Goal: Use online tool/utility: Utilize a website feature to perform a specific function

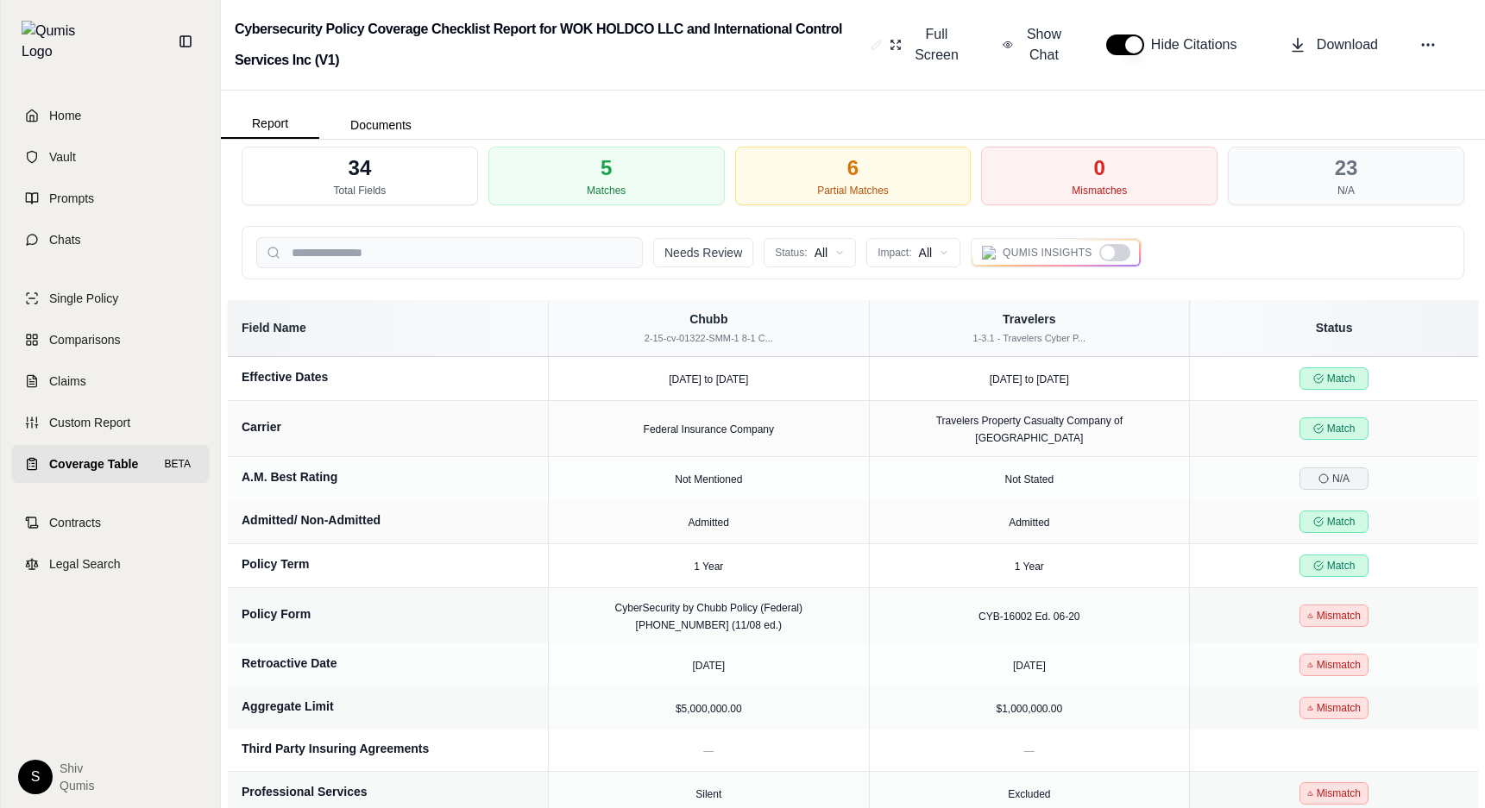
scroll to position [67, 0]
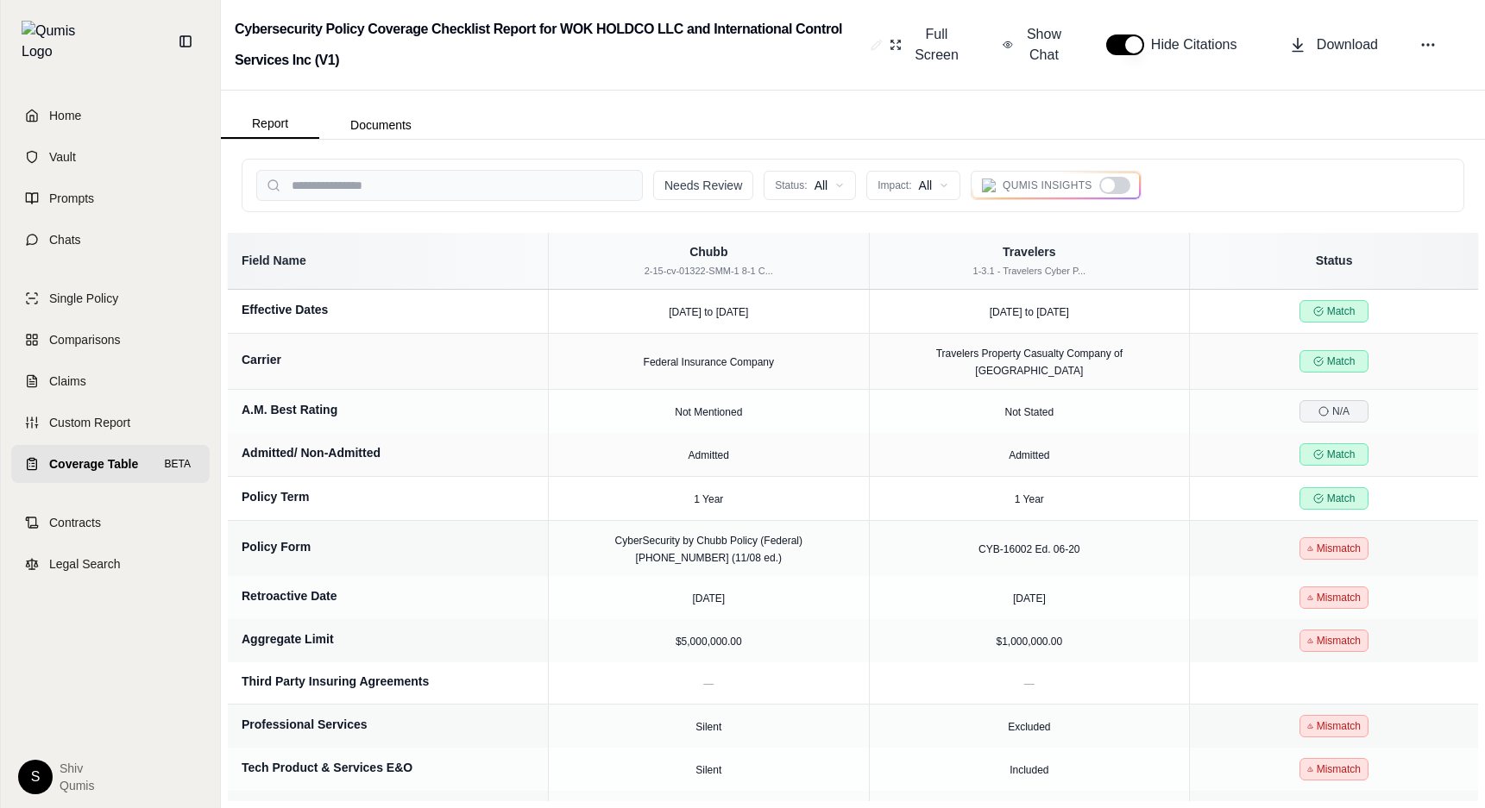
click at [1105, 179] on div at bounding box center [1108, 186] width 14 height 14
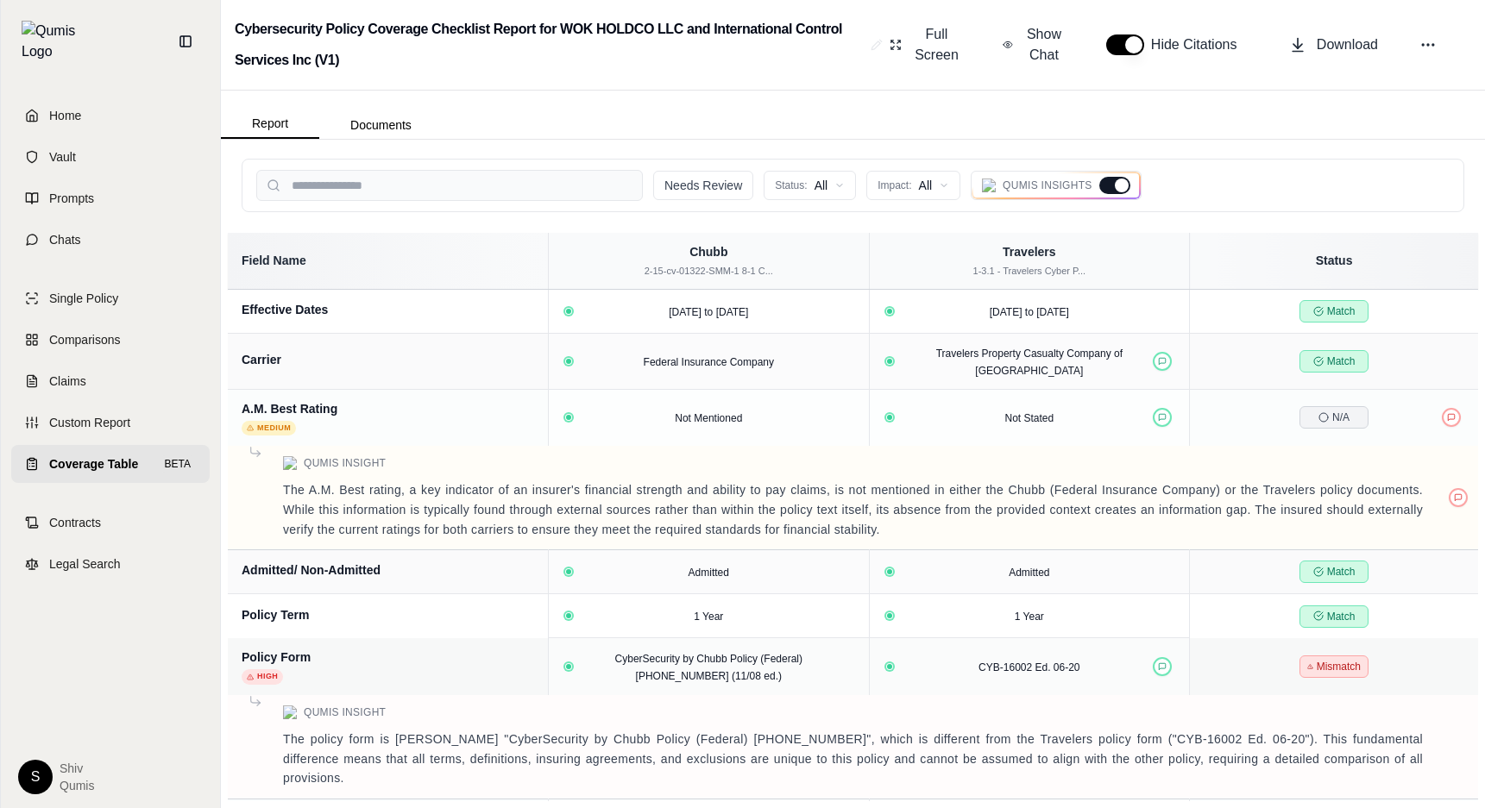
click at [1106, 179] on div at bounding box center [1114, 185] width 31 height 17
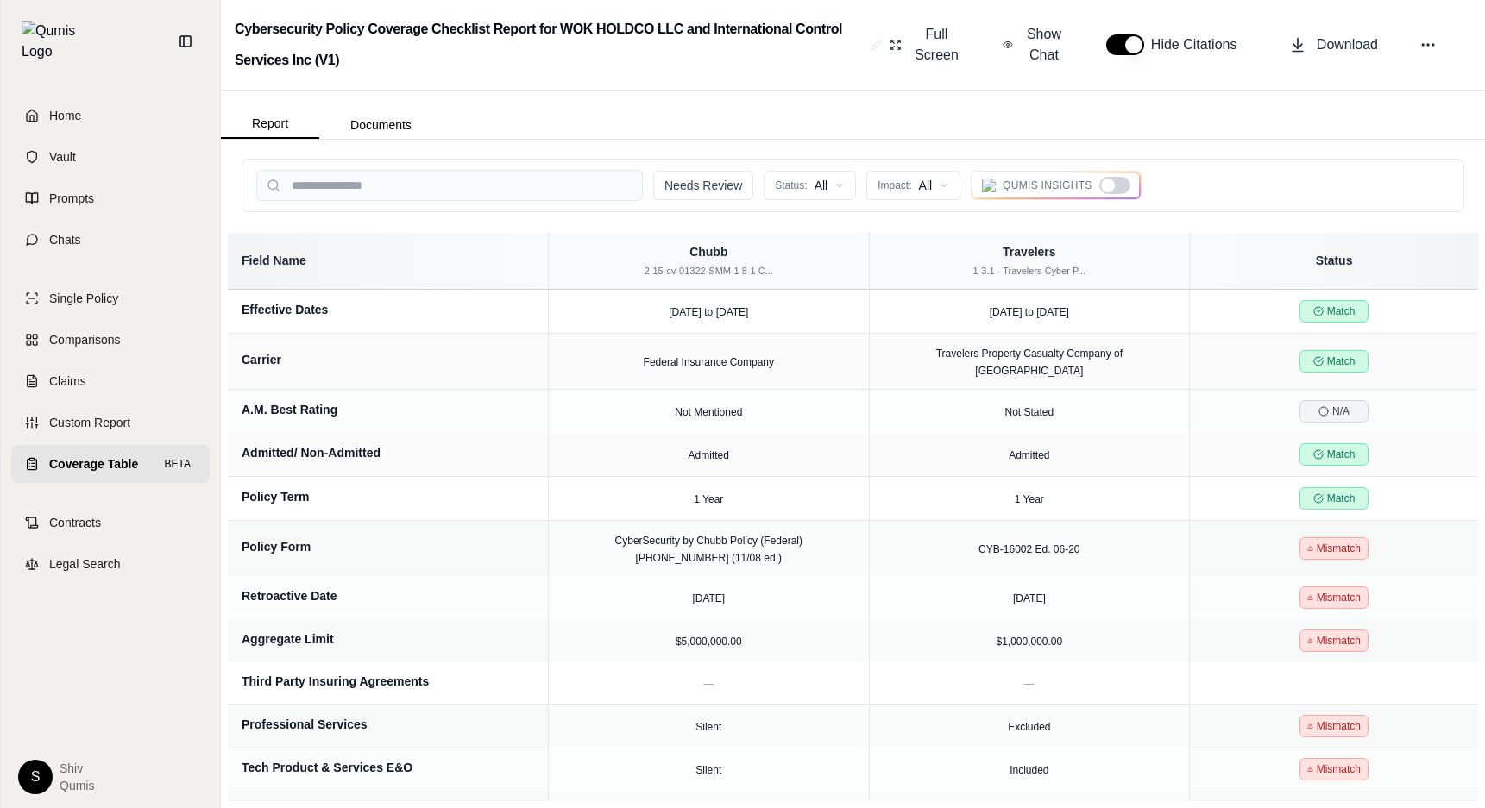
click at [1106, 179] on div at bounding box center [1108, 186] width 14 height 14
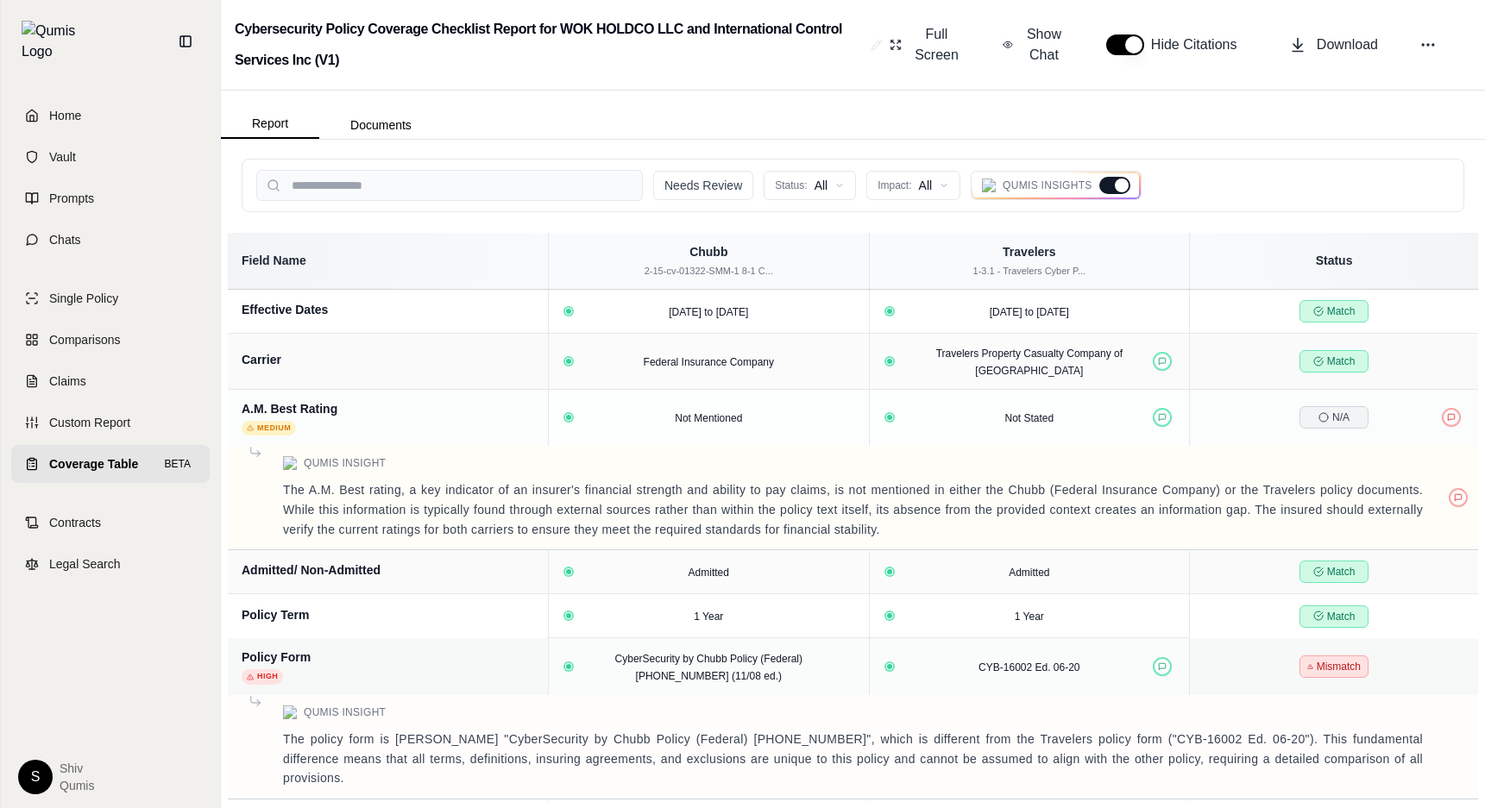
click at [1106, 179] on div at bounding box center [1114, 185] width 31 height 17
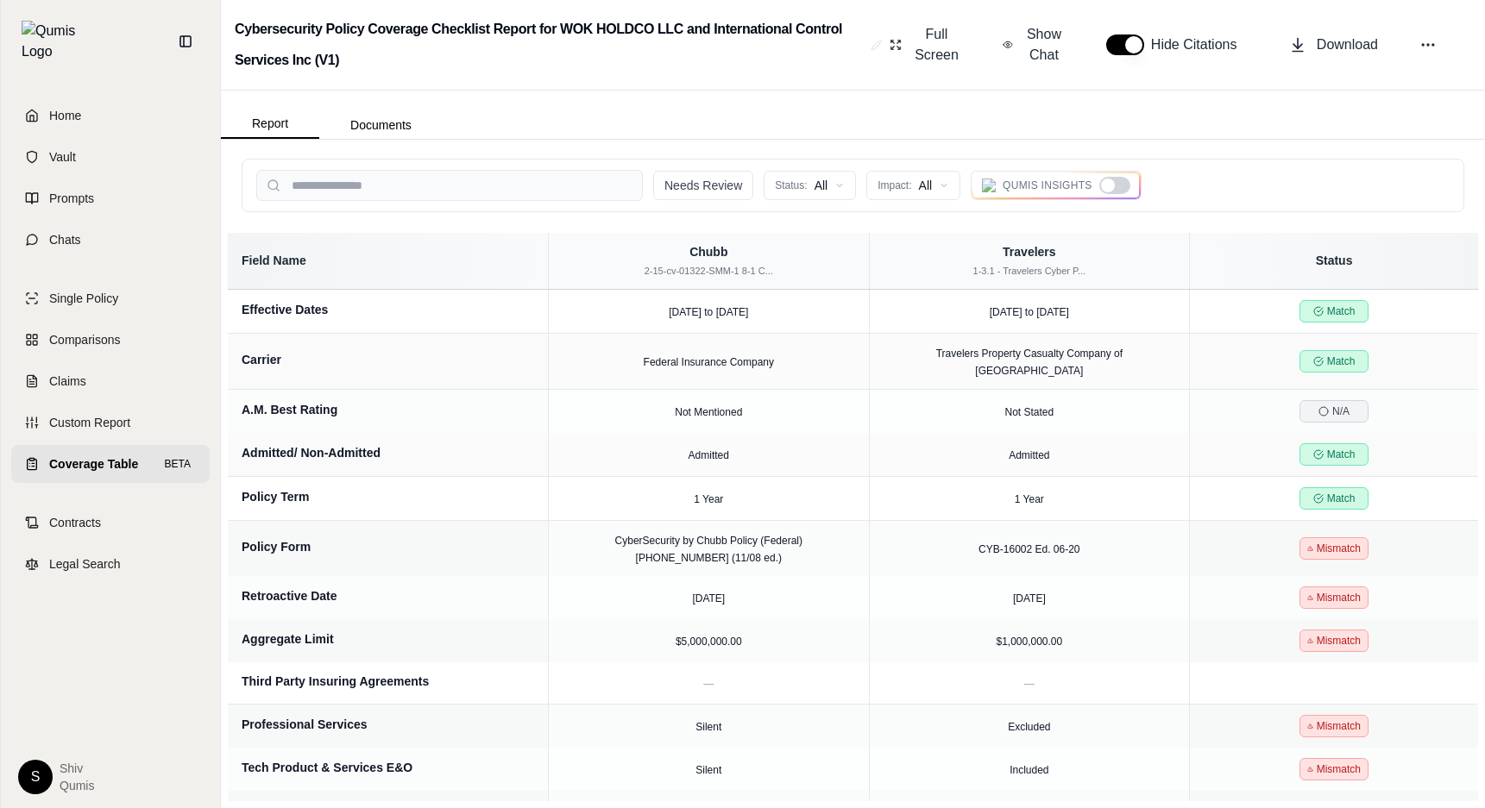
click at [1106, 179] on div at bounding box center [1108, 186] width 14 height 14
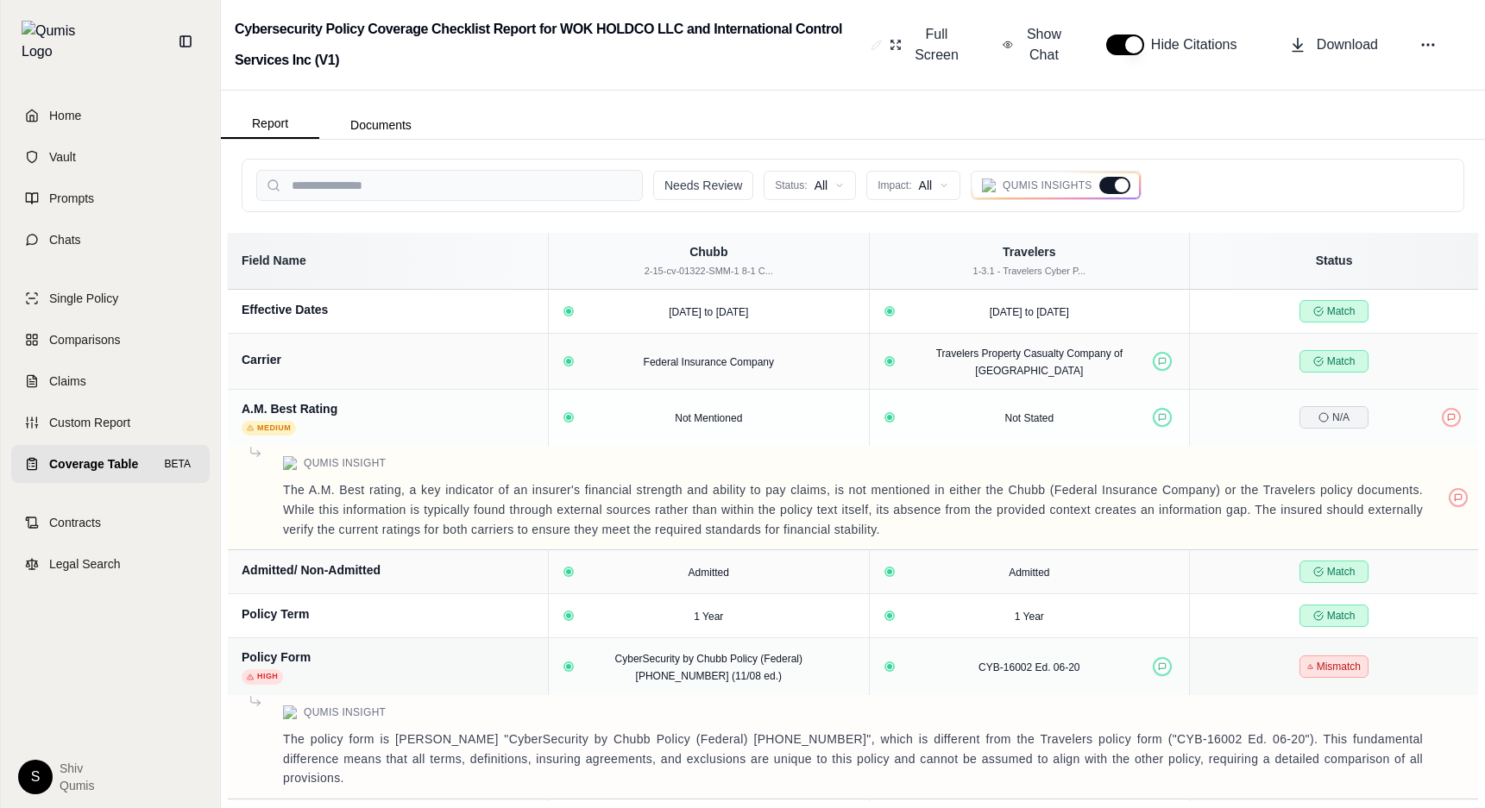
click at [1106, 179] on div at bounding box center [1114, 185] width 31 height 17
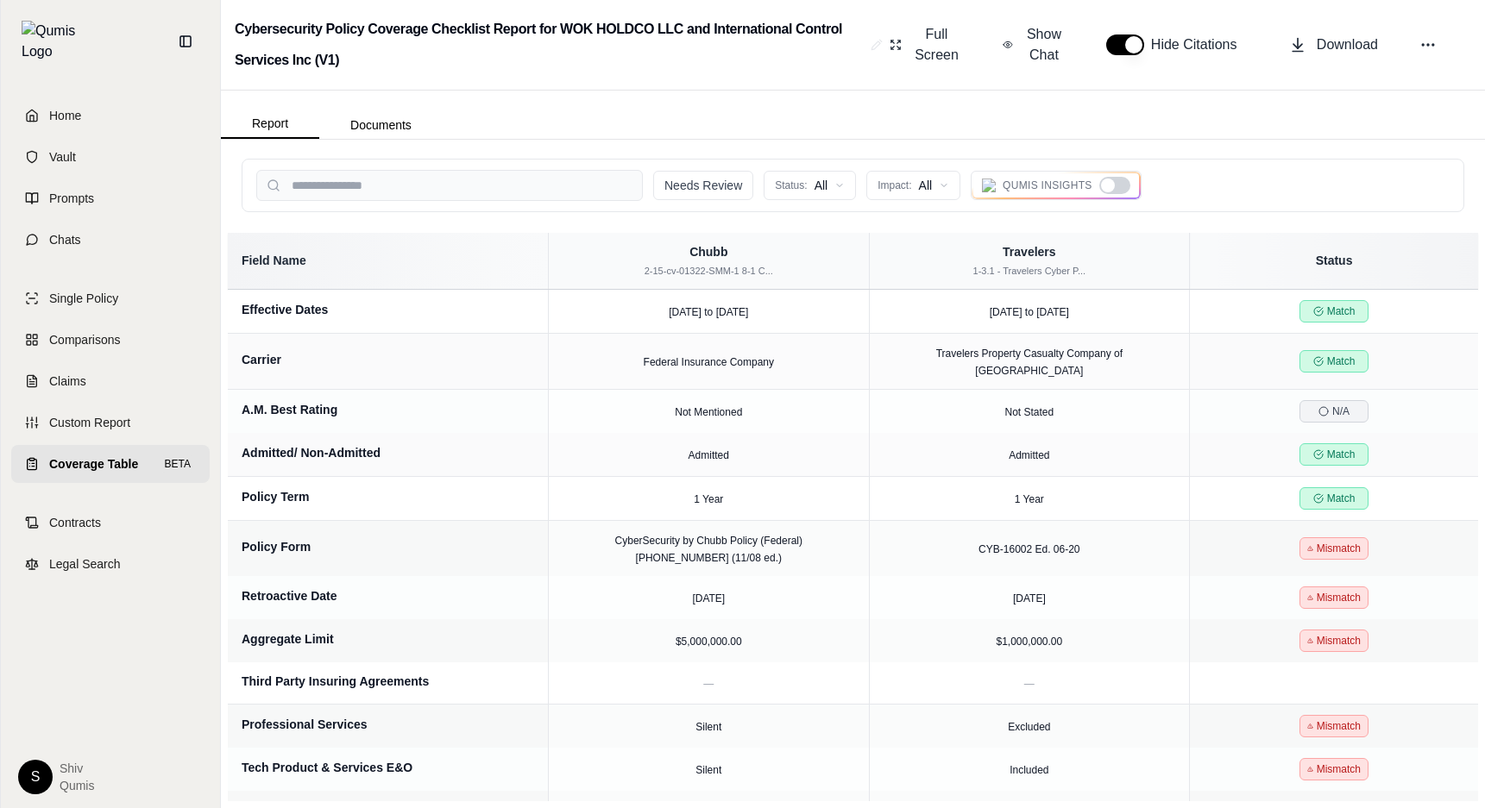
click at [1106, 179] on div at bounding box center [1108, 186] width 14 height 14
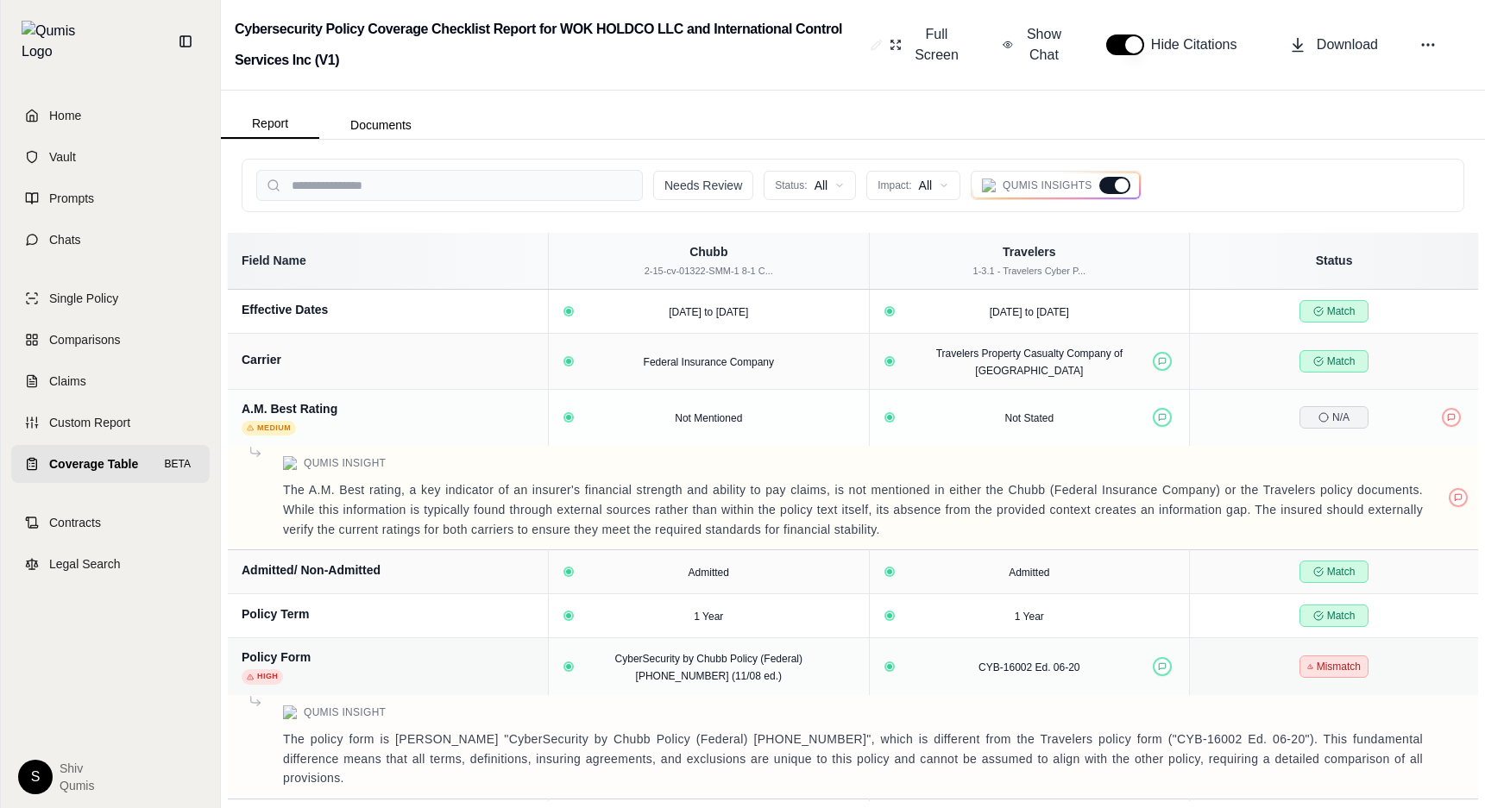
click at [1131, 48] on button "button" at bounding box center [1125, 45] width 38 height 21
click at [1121, 192] on div at bounding box center [1114, 185] width 31 height 17
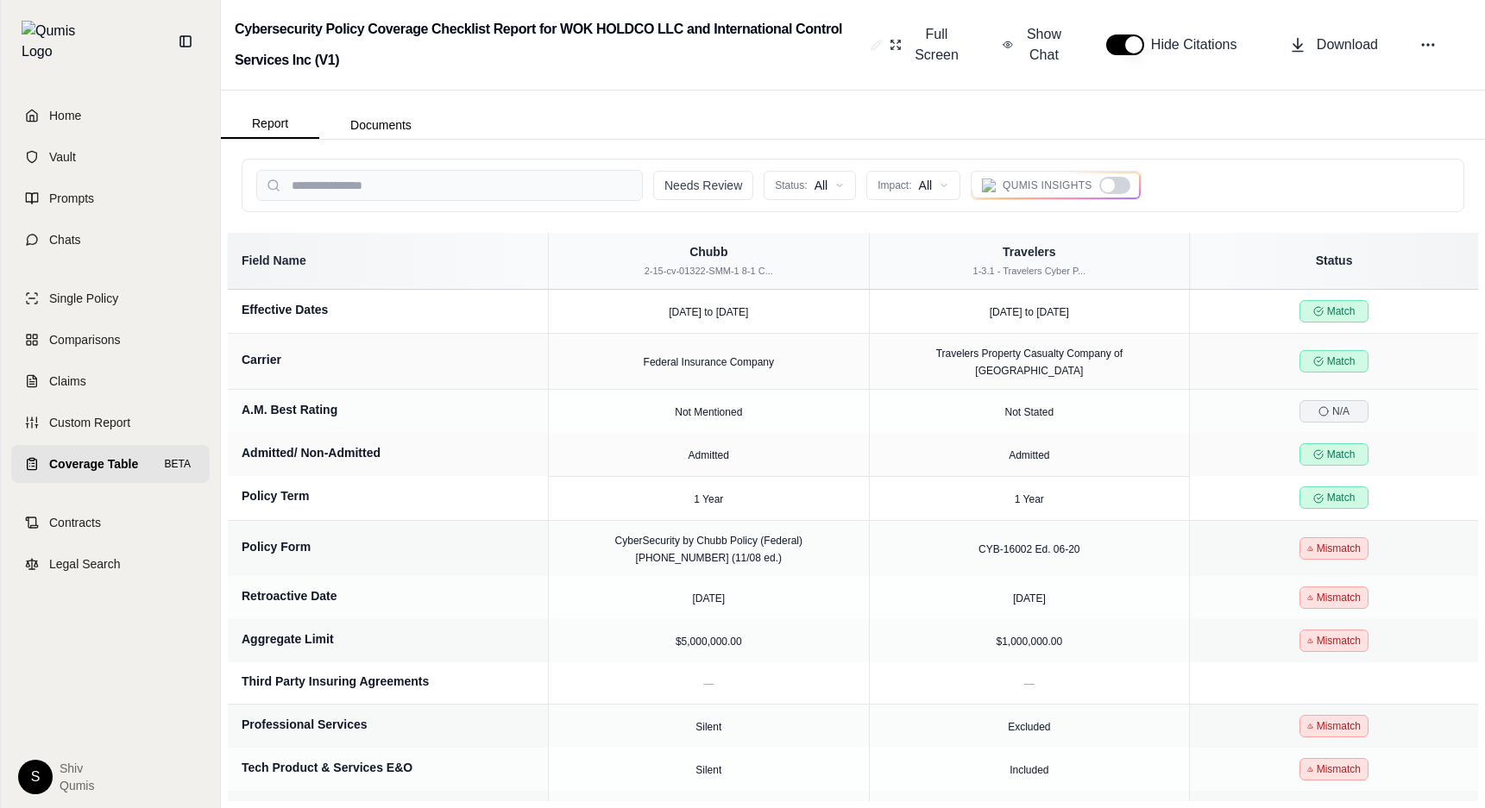
click at [1121, 191] on div at bounding box center [1114, 185] width 31 height 17
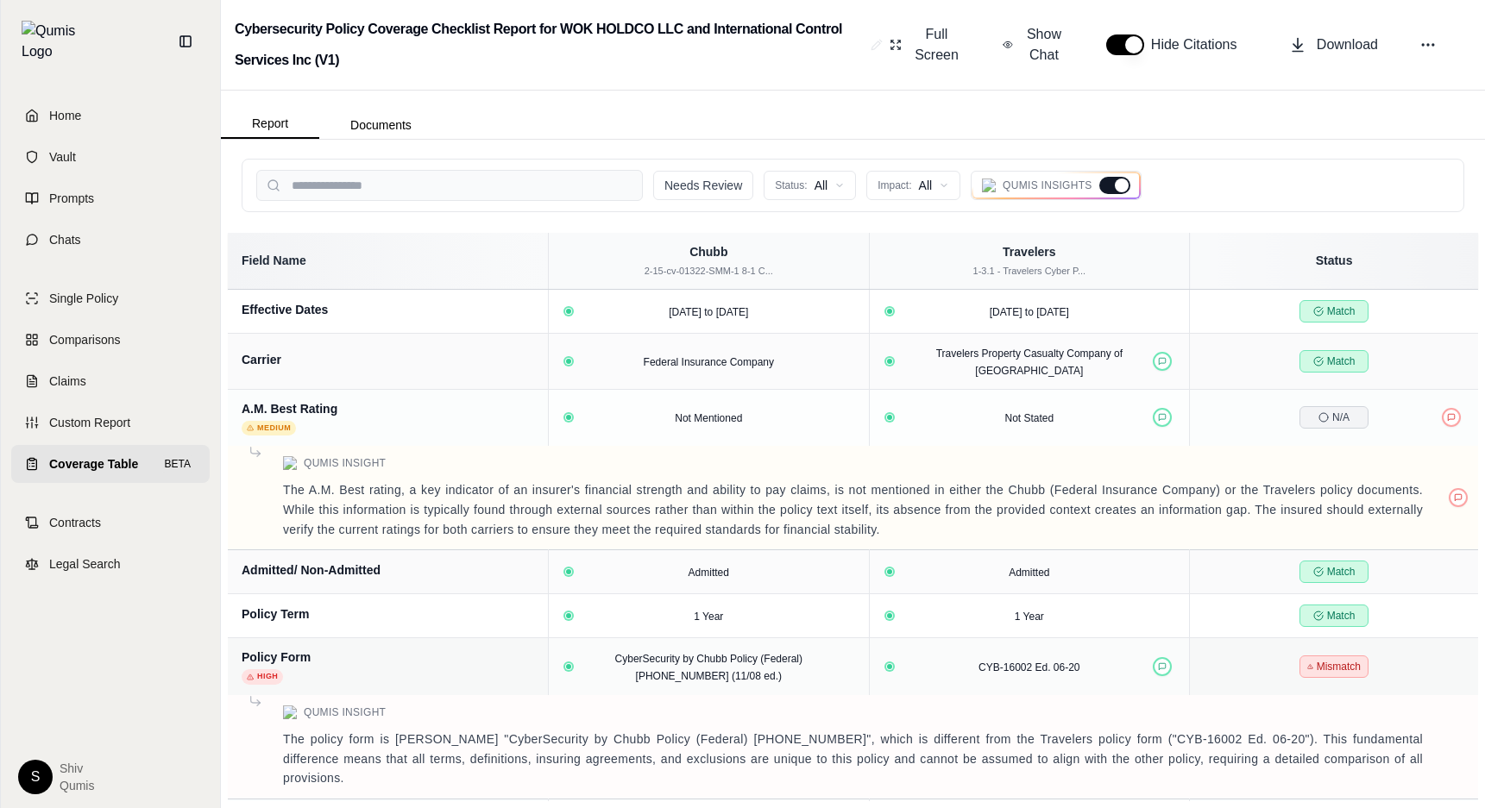
click at [1121, 191] on div at bounding box center [1121, 186] width 14 height 14
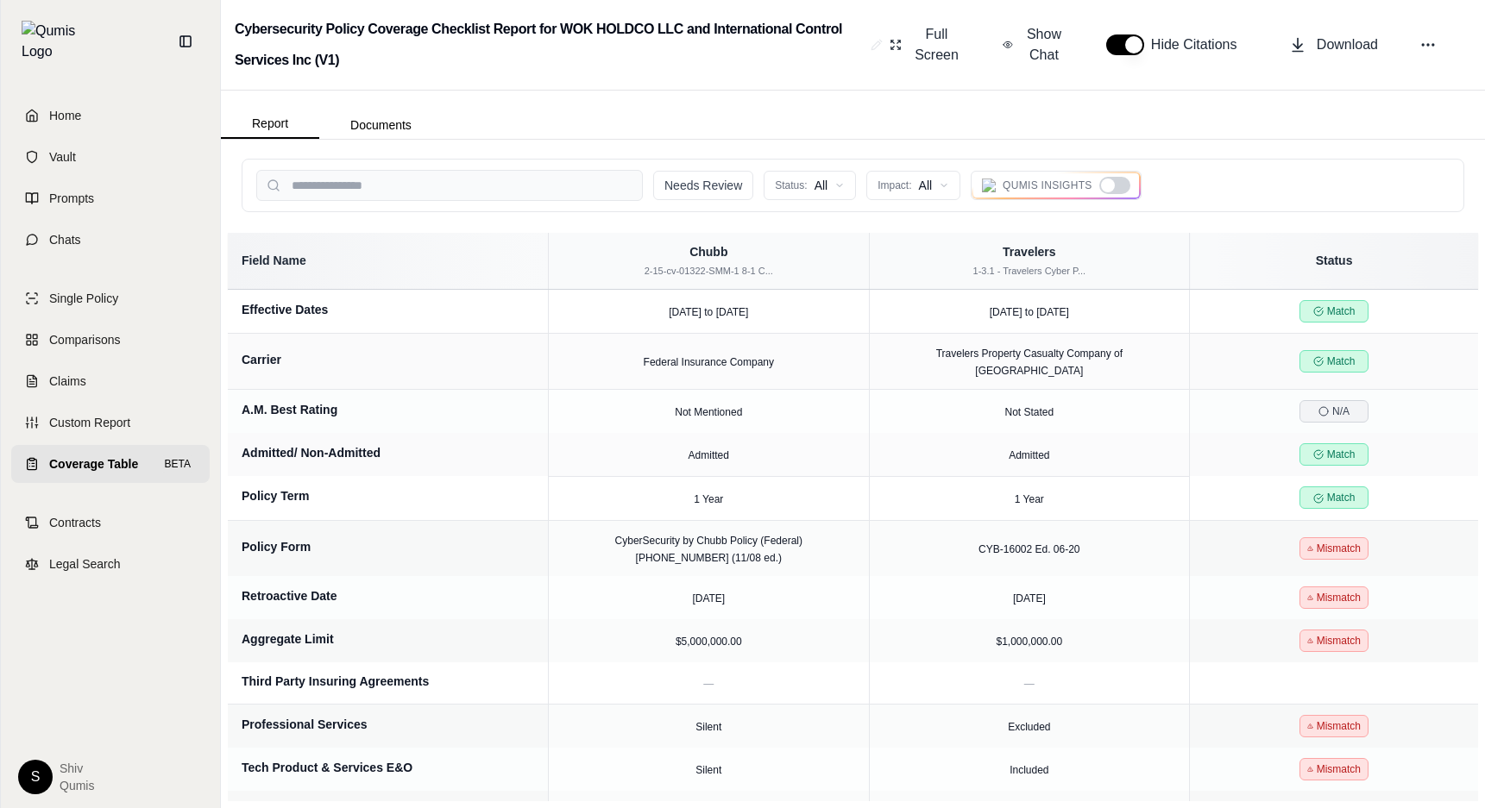
click at [1121, 191] on div at bounding box center [1114, 185] width 31 height 17
